Goal: Navigation & Orientation: Find specific page/section

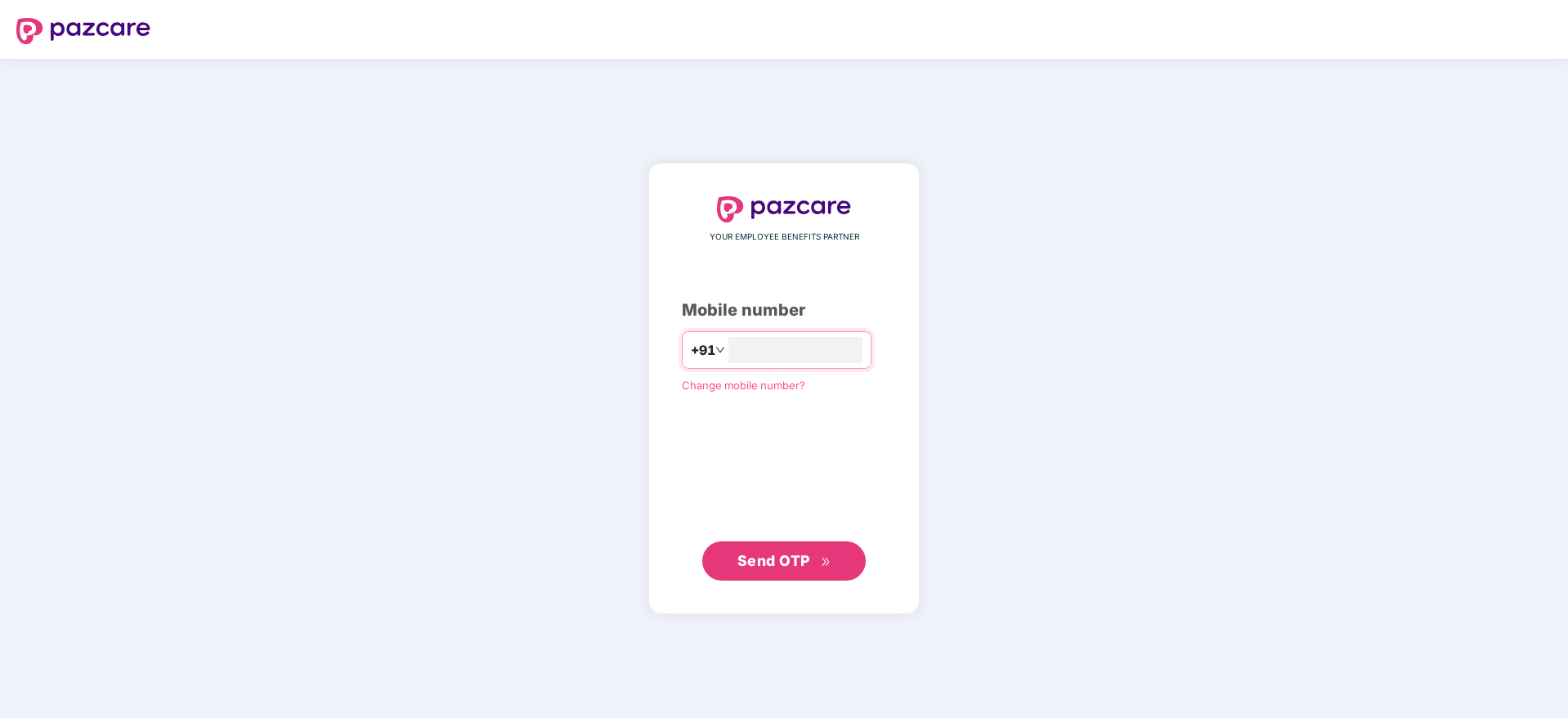
type input "**********"
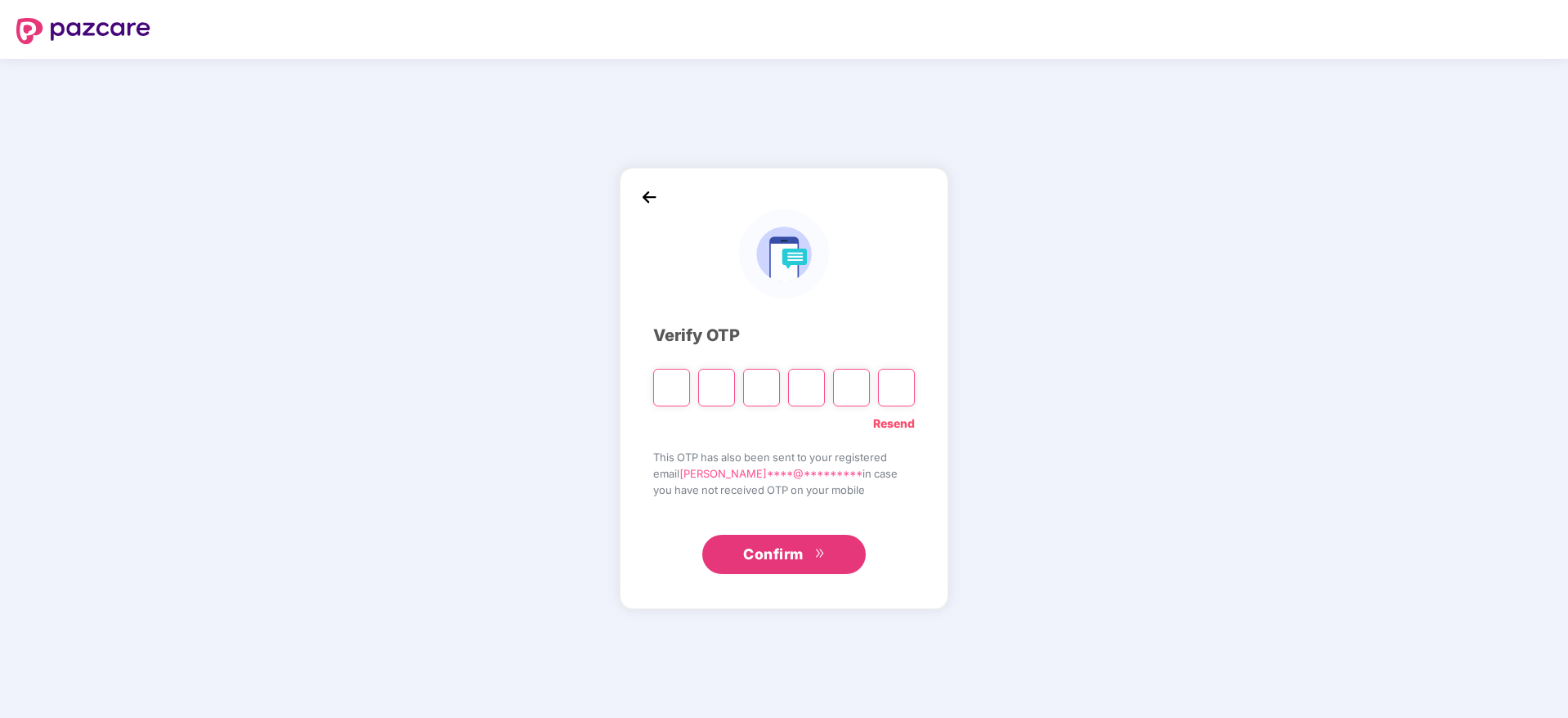
type input "*"
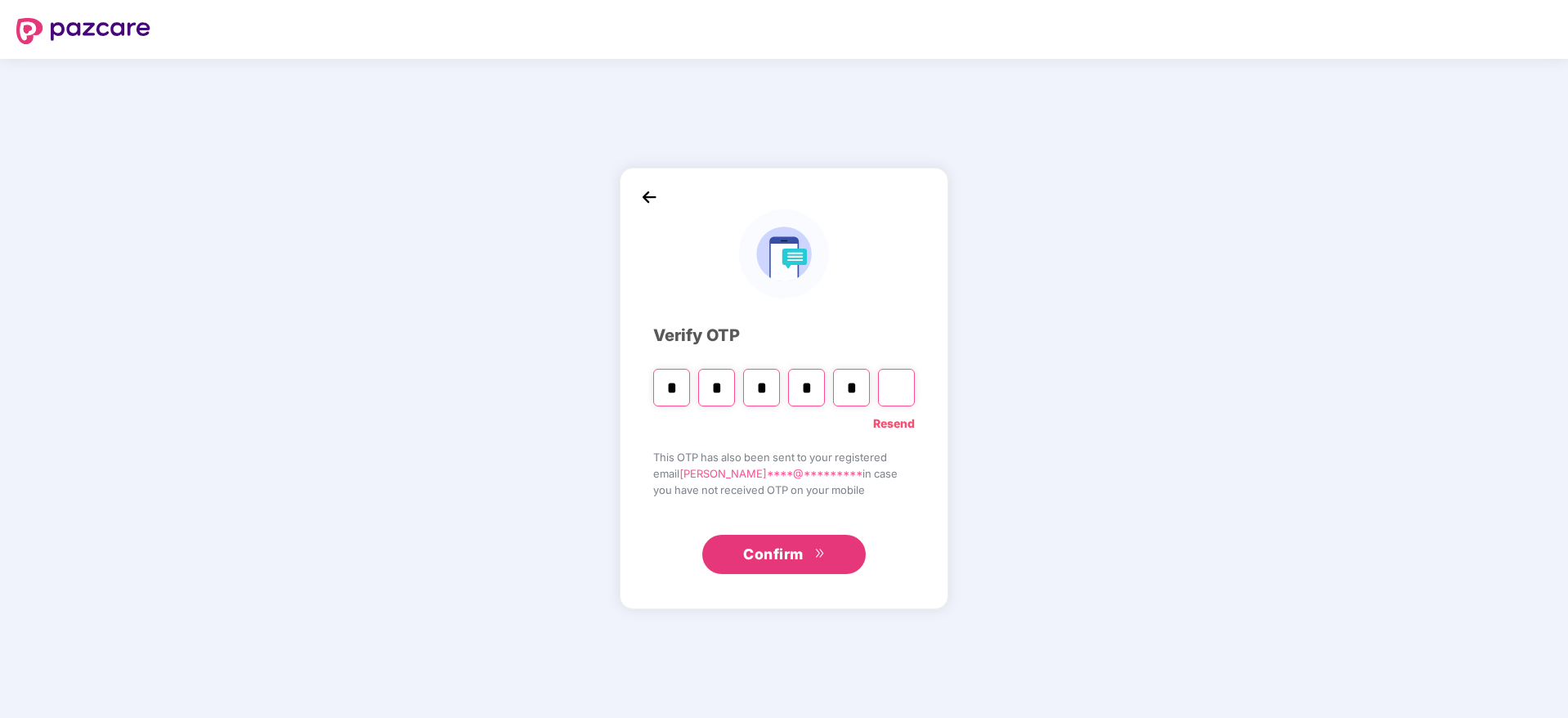
type input "*"
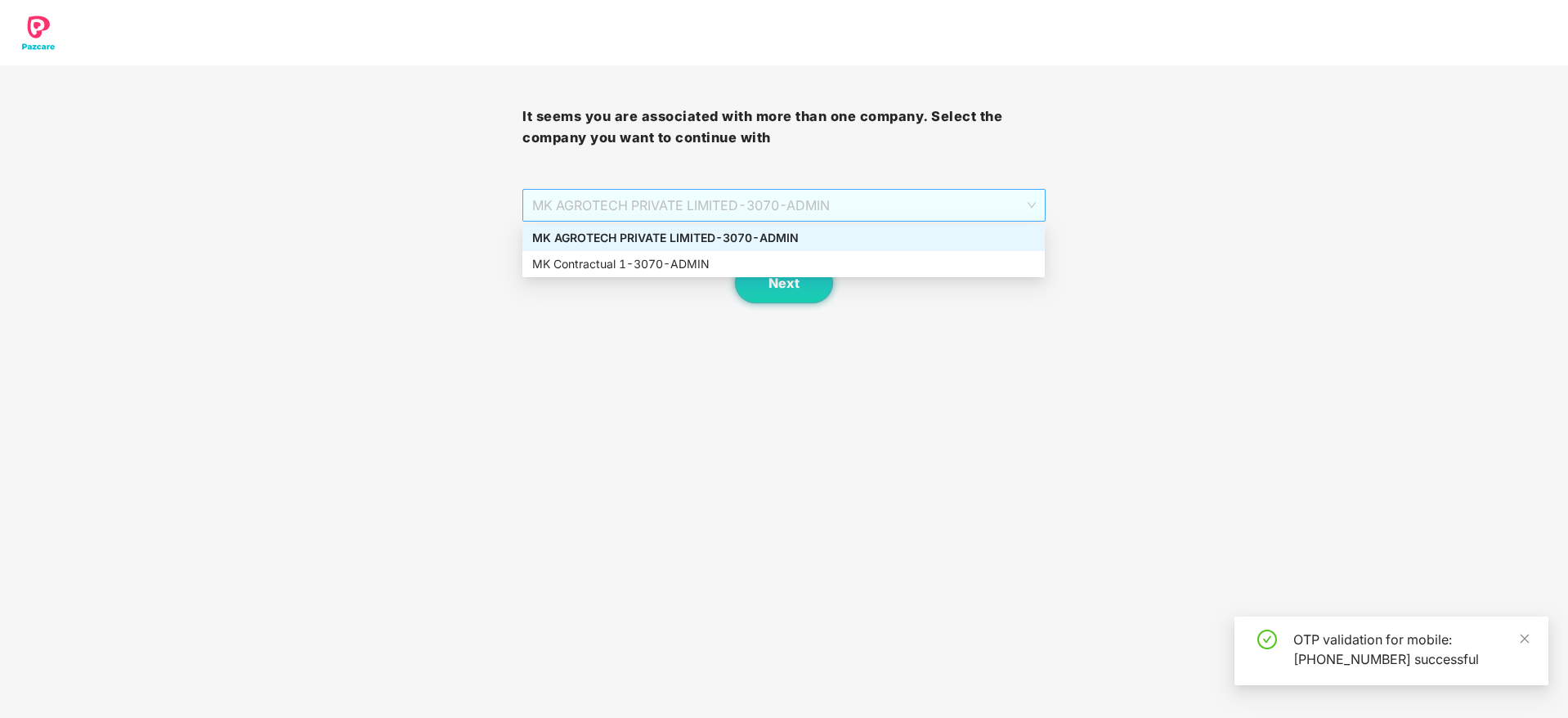
click at [880, 203] on span "MK AGROTECH PRIVATE LIMITED - 3070 - ADMIN" at bounding box center [784, 206] width 503 height 31
click at [767, 270] on div "MK Contractual 1 - 3070 - ADMIN" at bounding box center [784, 264] width 503 height 18
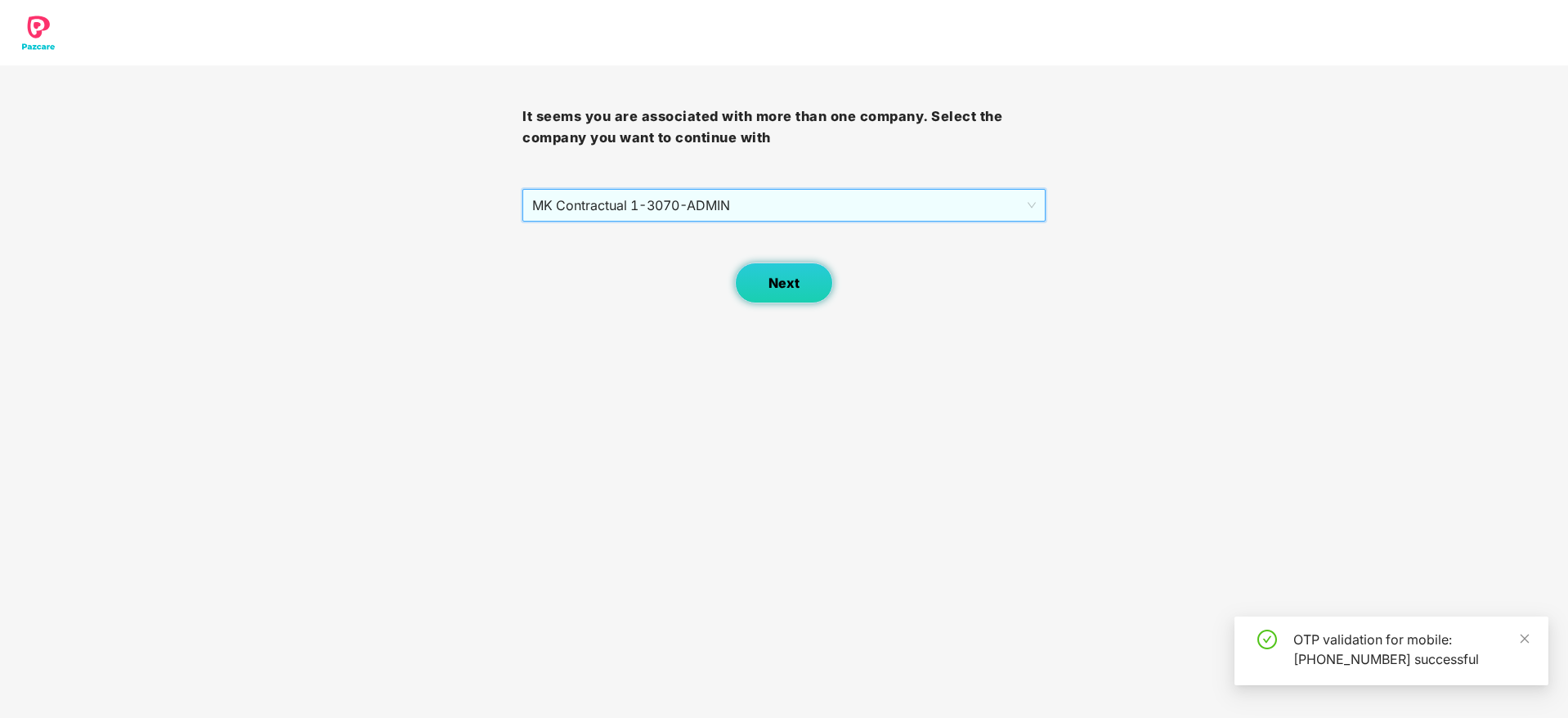
click at [783, 285] on span "Next" at bounding box center [784, 283] width 31 height 16
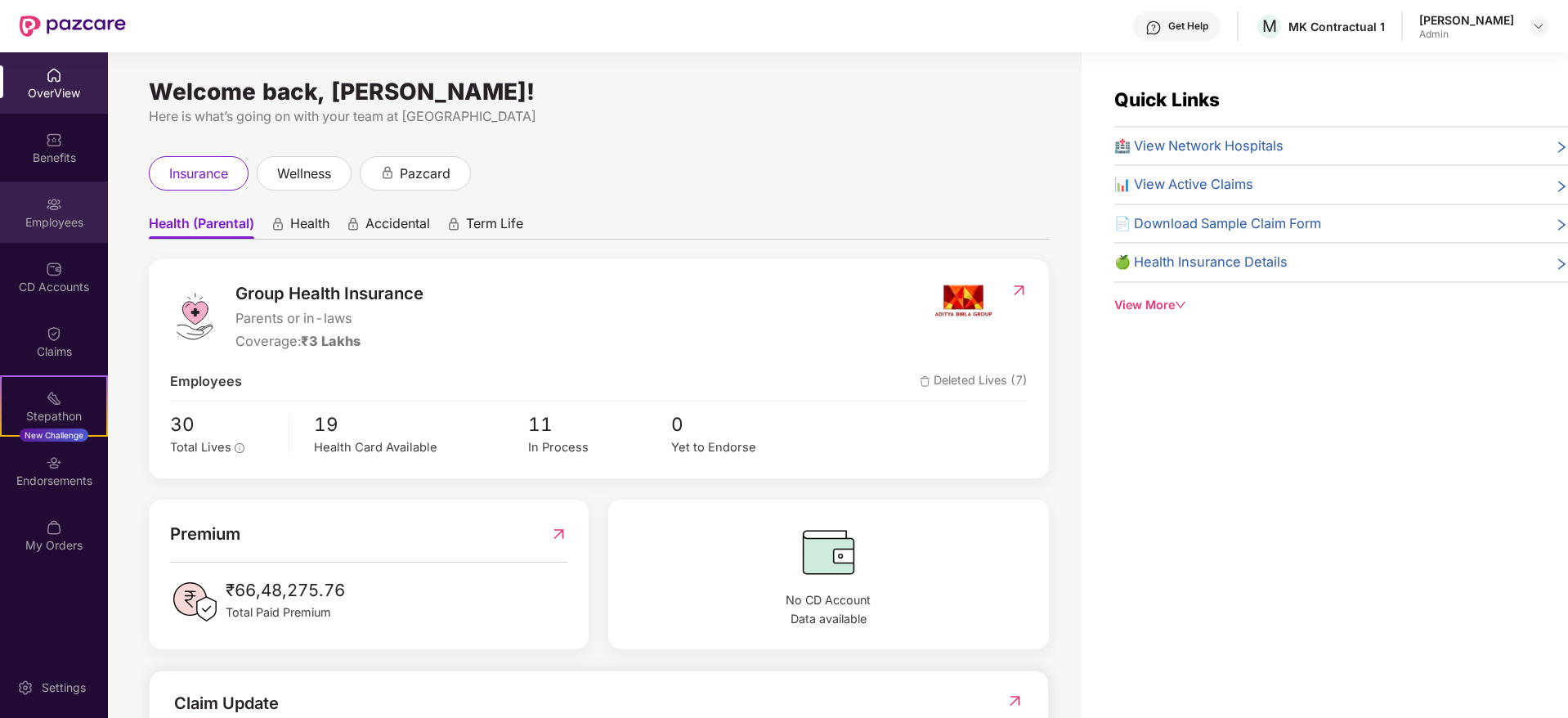
click at [54, 219] on div "Employees" at bounding box center [54, 222] width 108 height 16
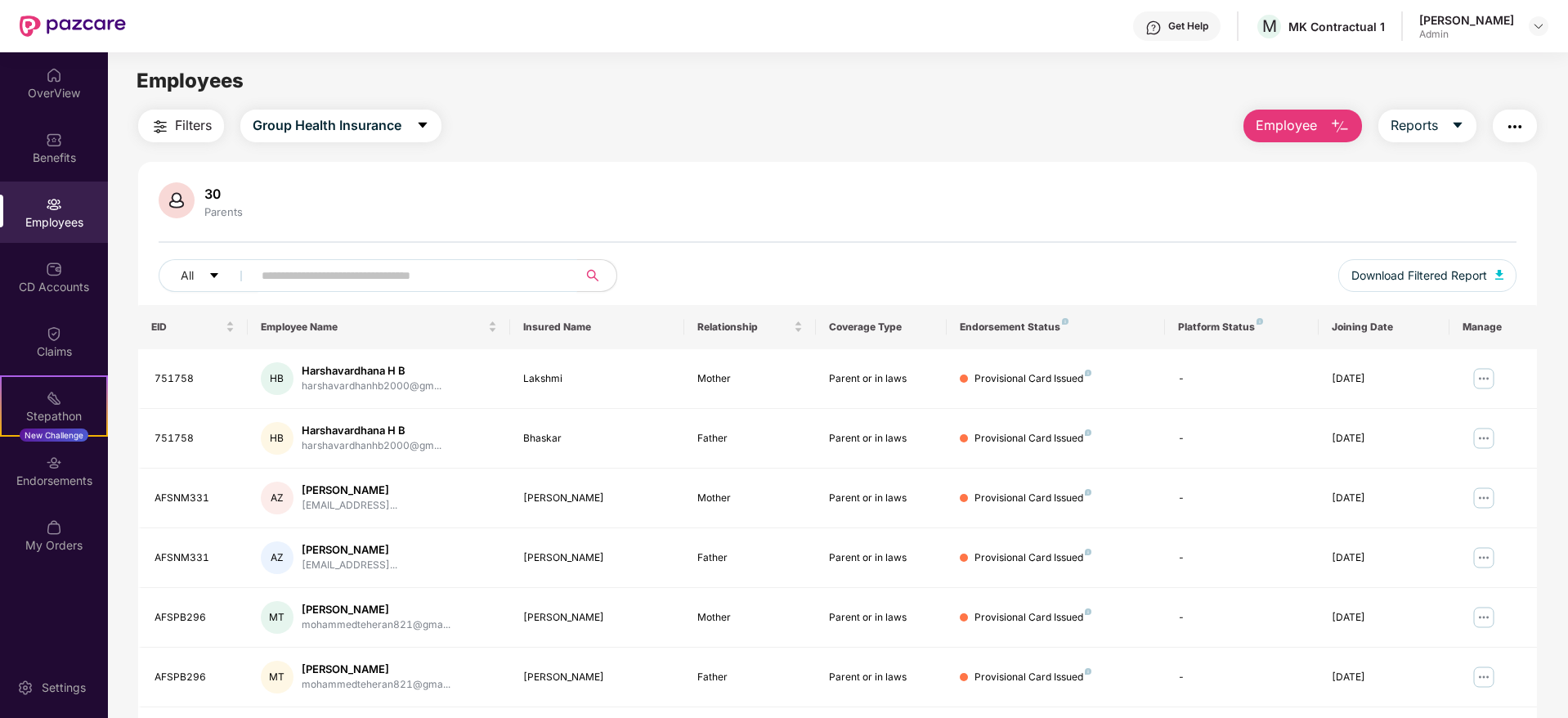
click at [435, 271] on input "text" at bounding box center [409, 276] width 294 height 24
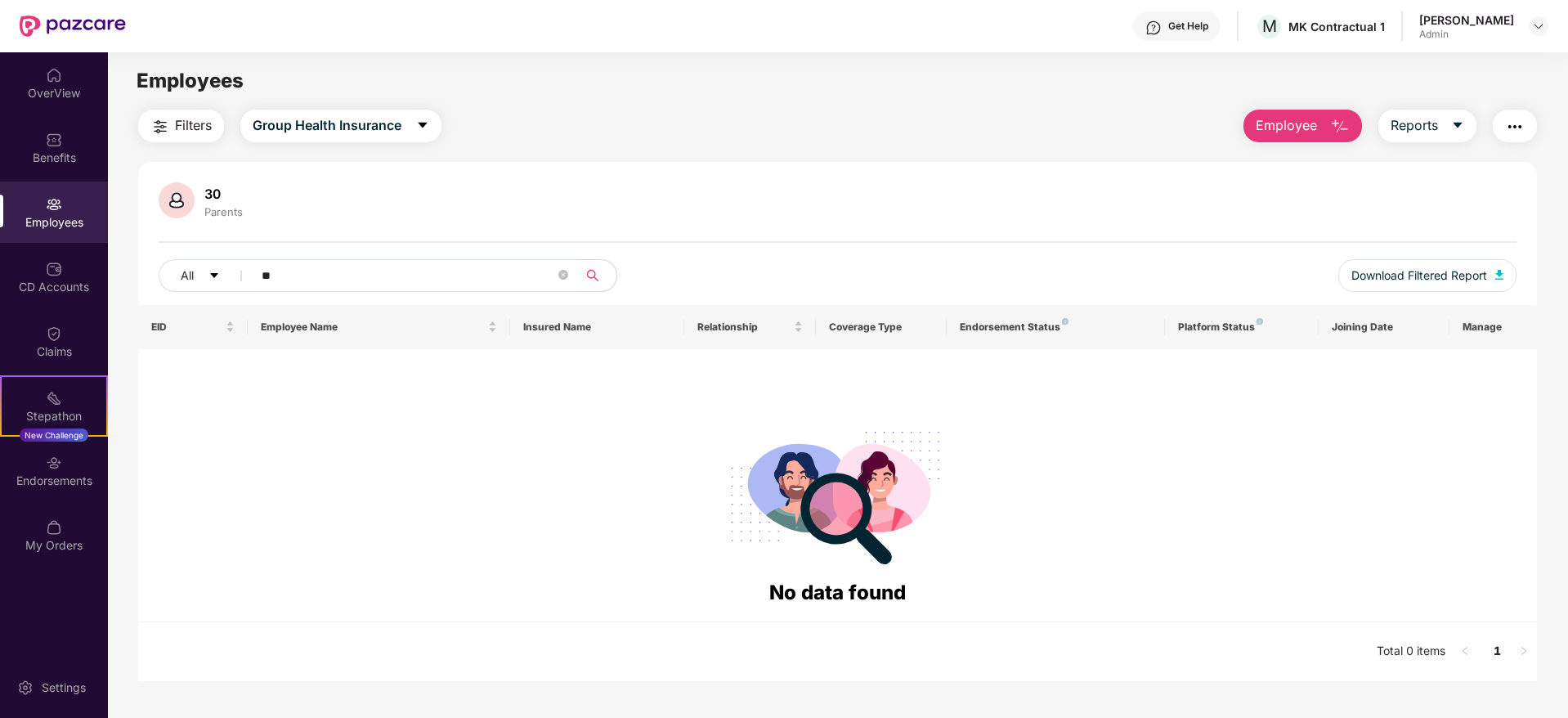
type input "*"
